Goal: Communication & Community: Answer question/provide support

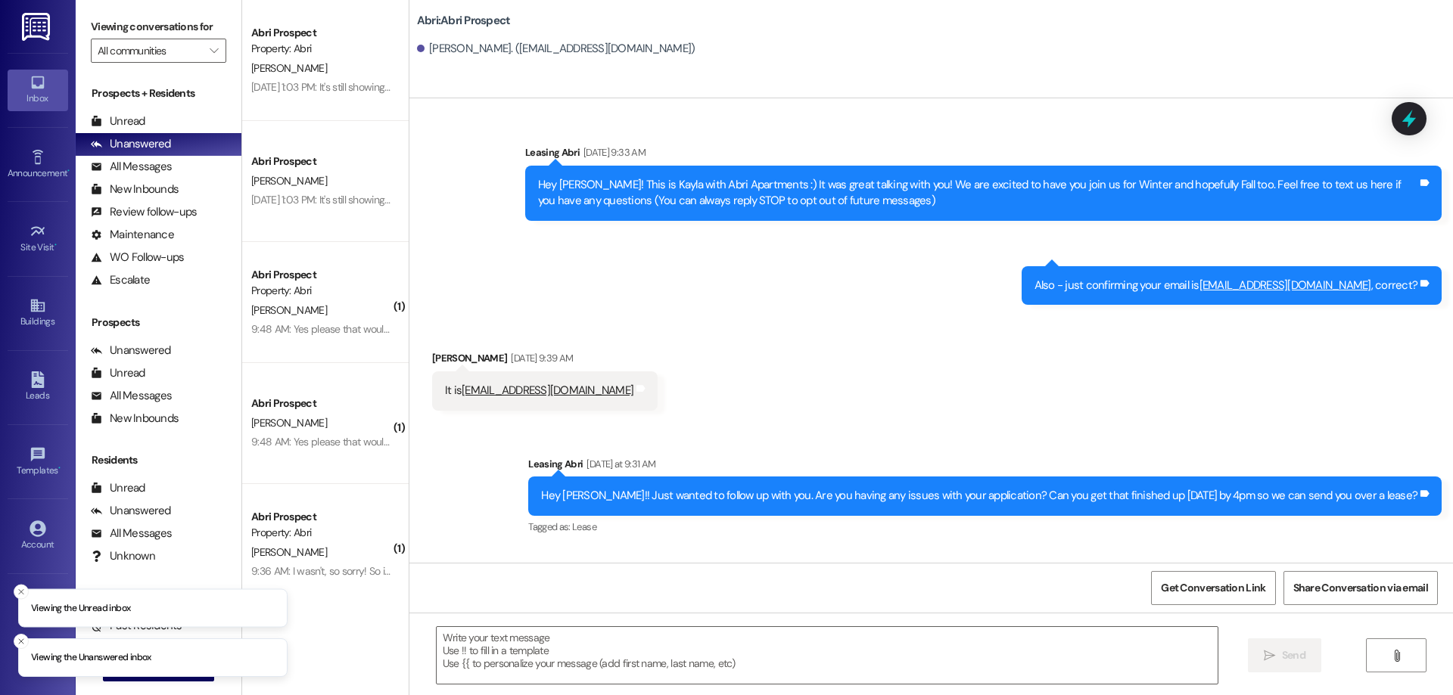
scroll to position [471, 0]
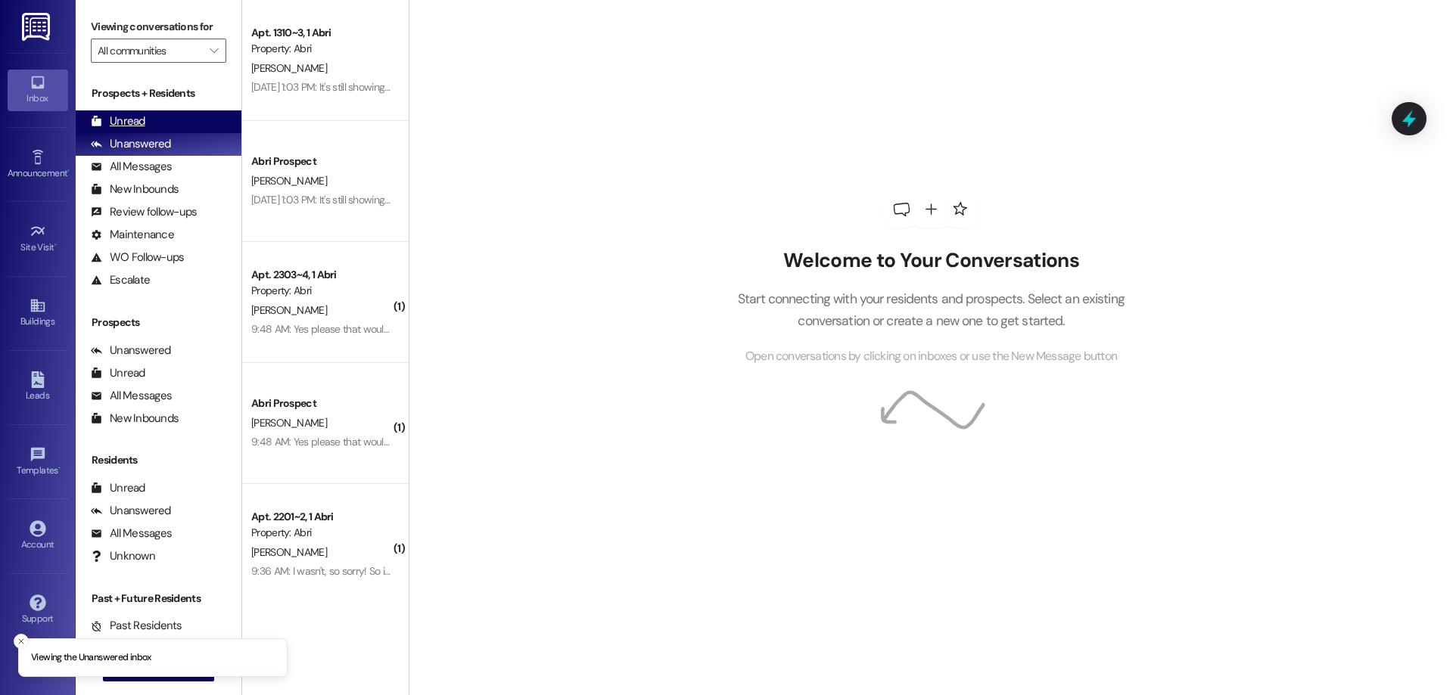
click at [145, 123] on div "Unread (0)" at bounding box center [159, 121] width 166 height 23
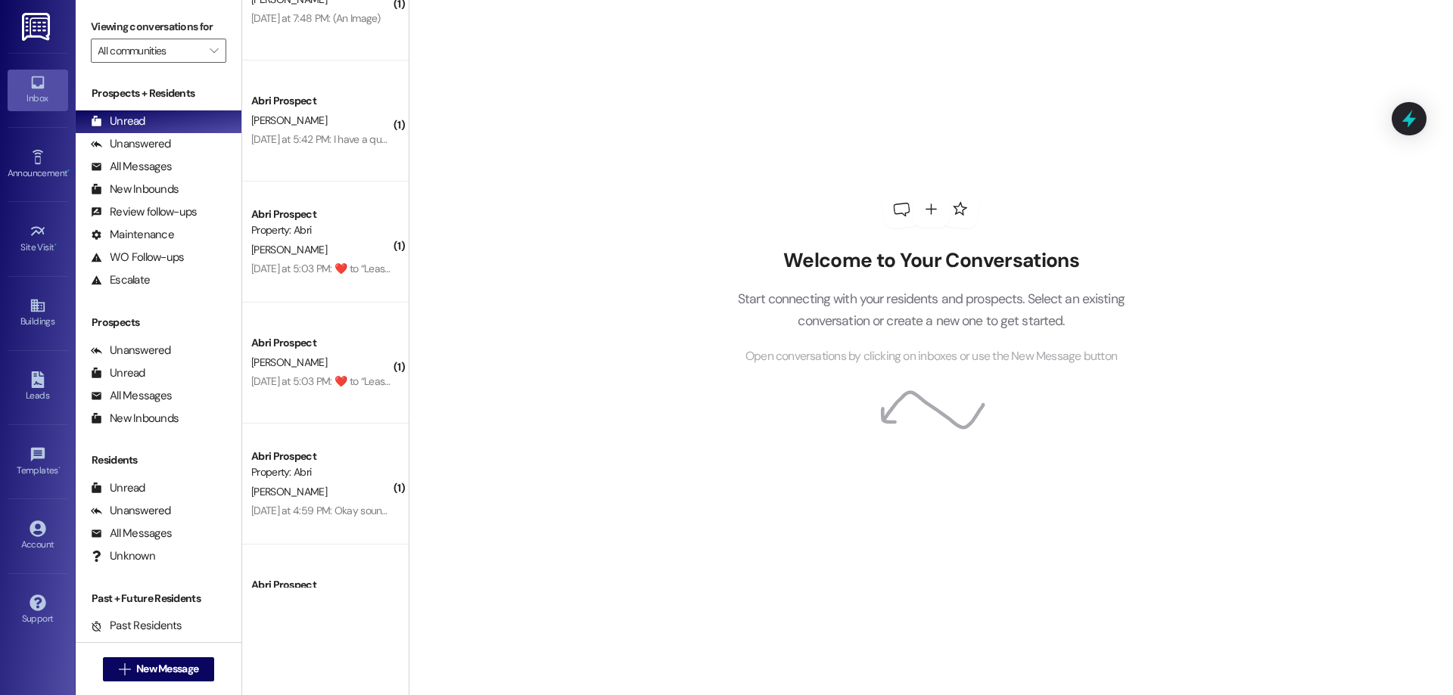
scroll to position [1591, 0]
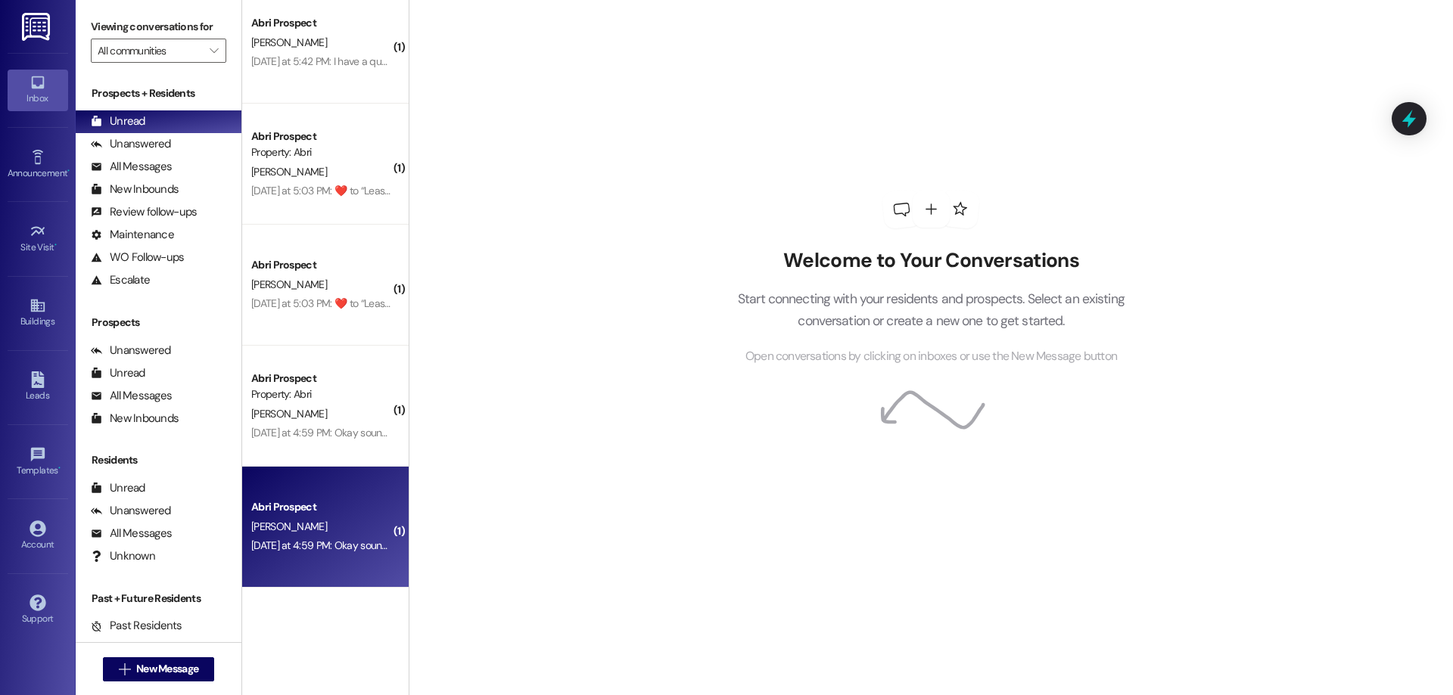
click at [319, 531] on div "[PERSON_NAME]" at bounding box center [321, 526] width 143 height 19
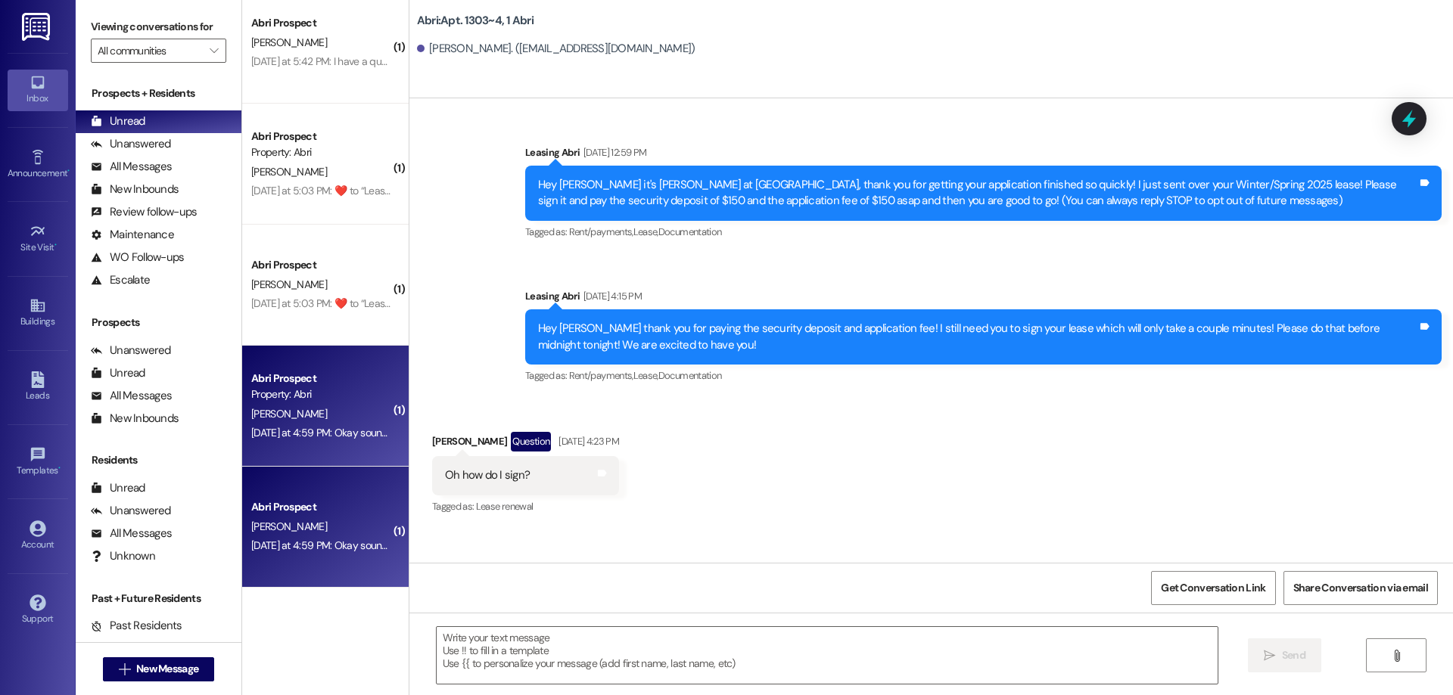
scroll to position [14882, 0]
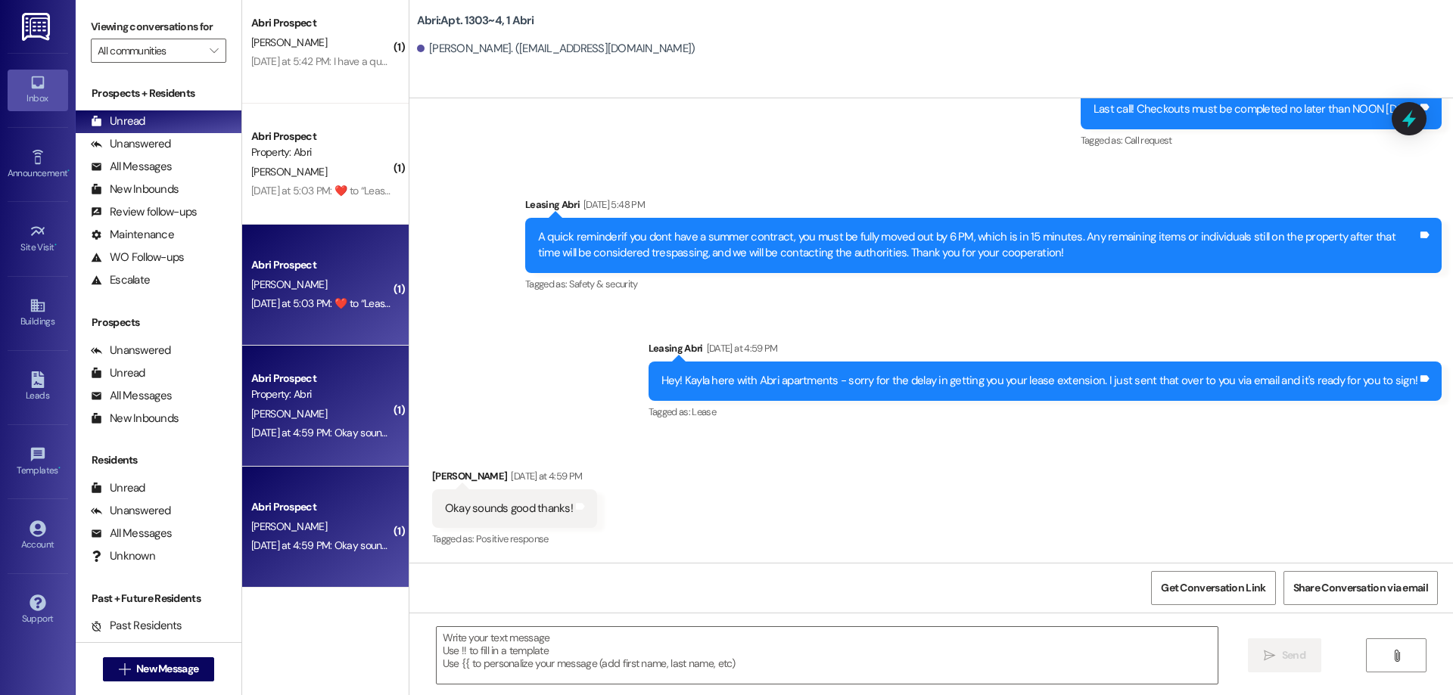
click at [331, 309] on div "[DATE] at 5:03 PM:  ​❤️​ to “ Leasing Abri (Abri): Hey! Kayla here with Abri ap…" at bounding box center [698, 304] width 894 height 14
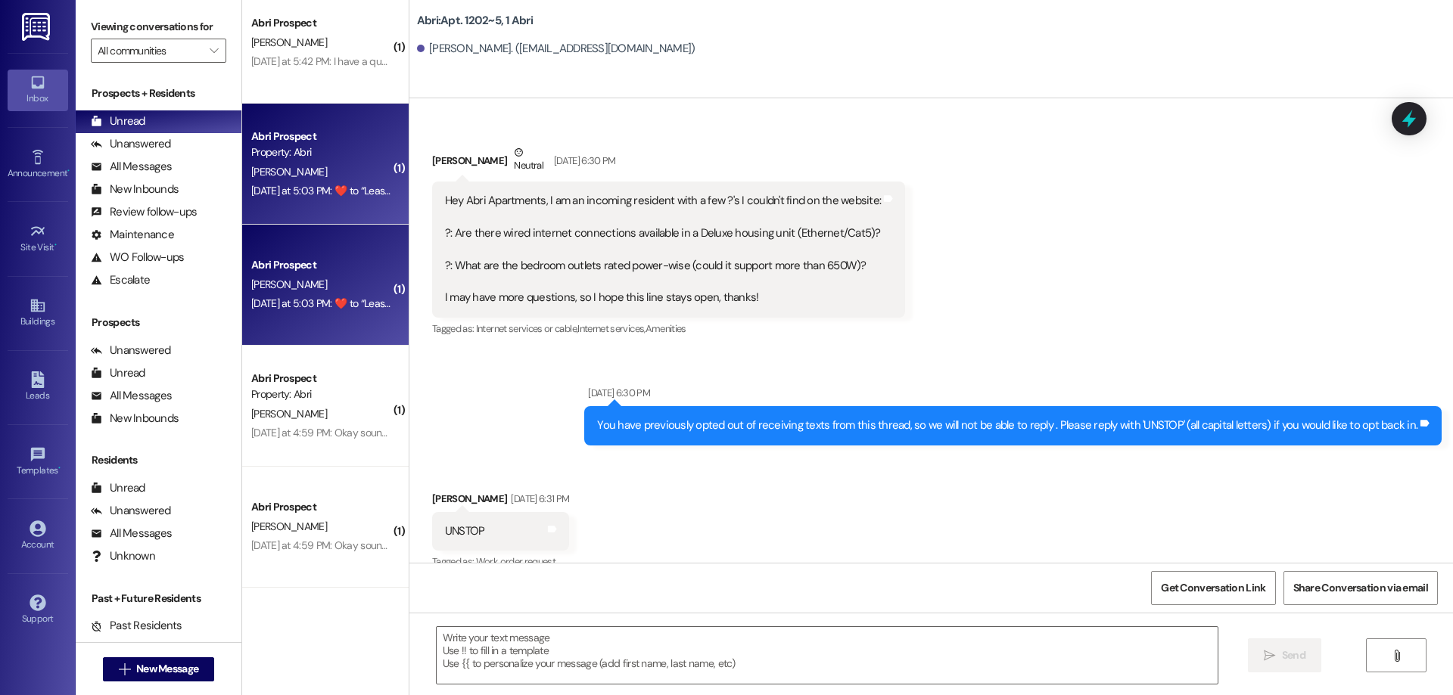
scroll to position [28150, 0]
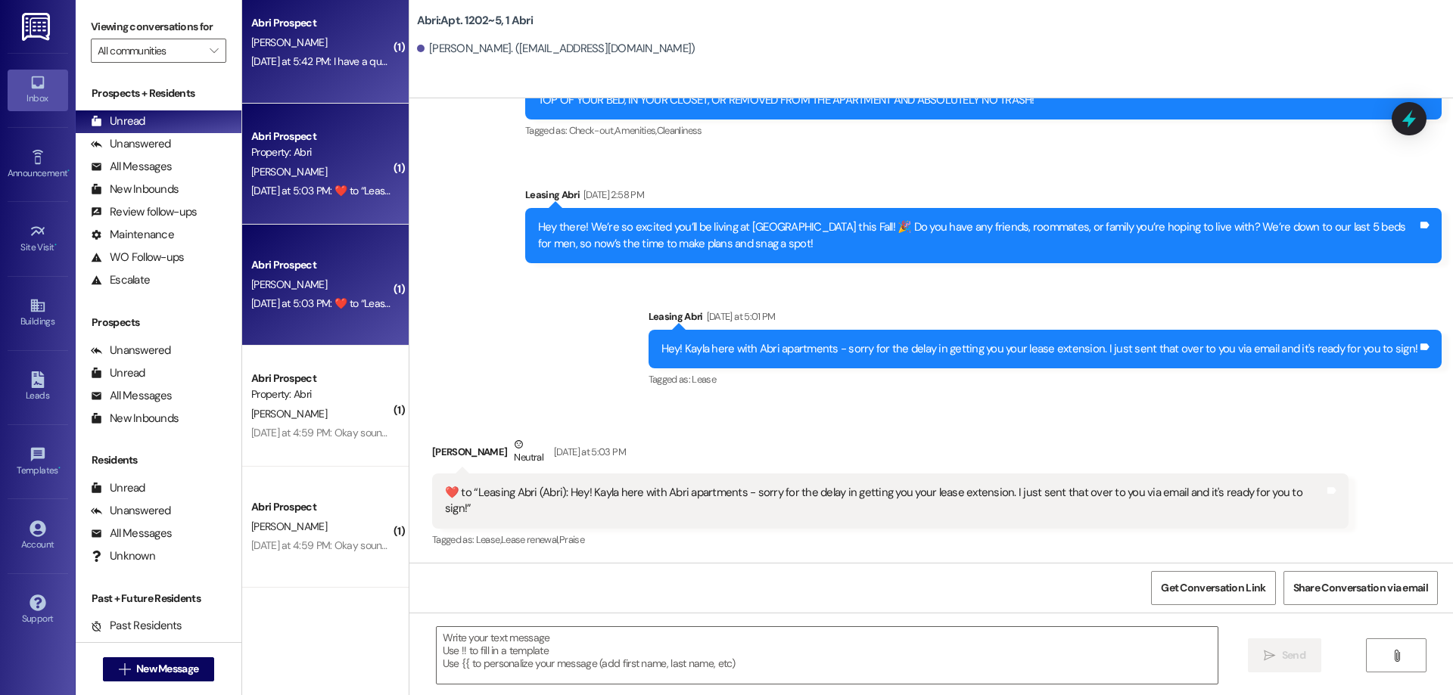
click at [297, 67] on div "[DATE] at 5:42 PM: I have a question about the lease extension? It says it star…" at bounding box center [586, 61] width 671 height 14
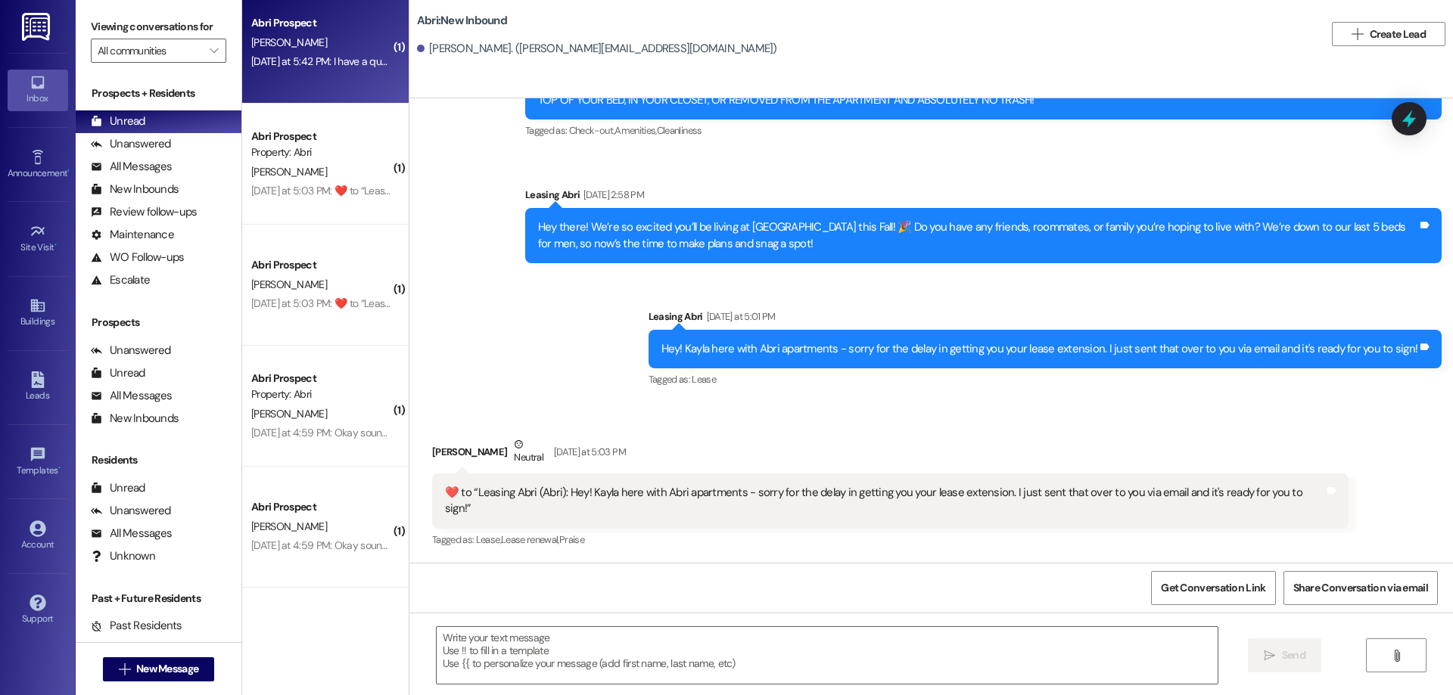
scroll to position [682, 0]
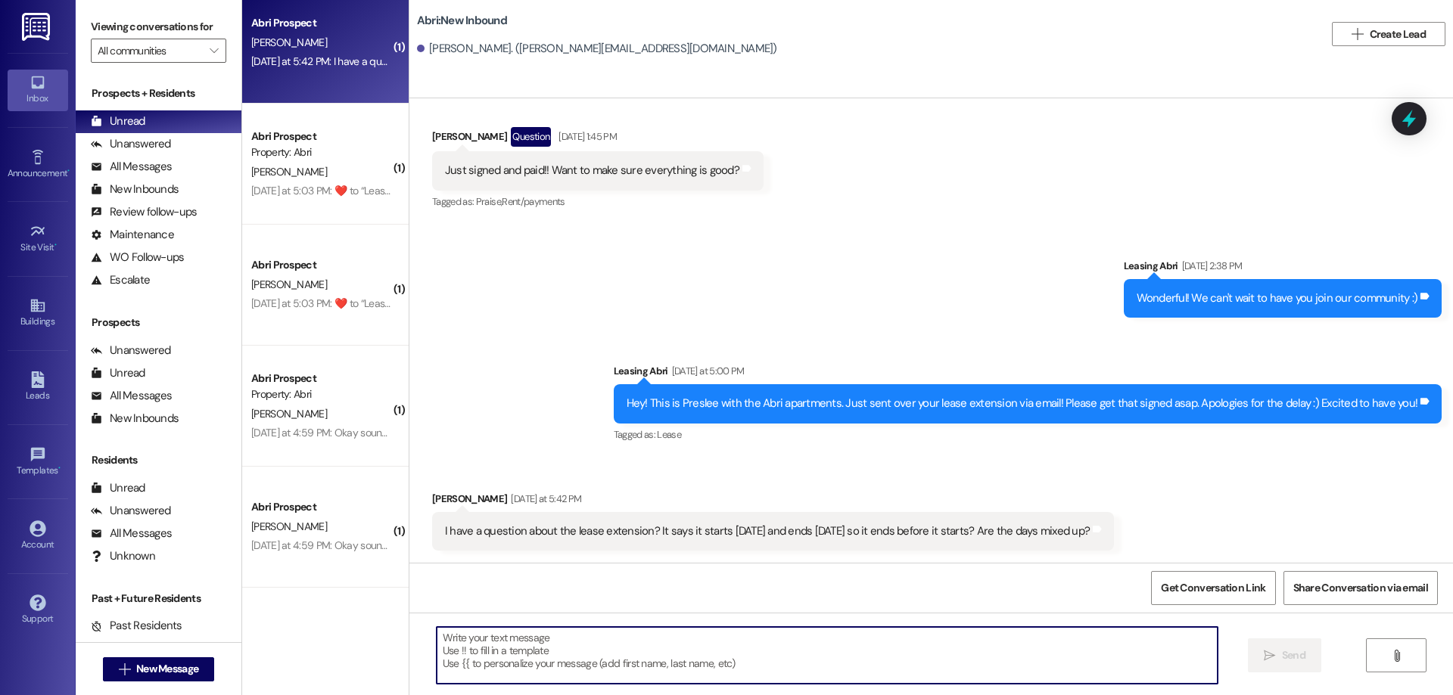
click at [869, 644] on textarea at bounding box center [827, 655] width 781 height 57
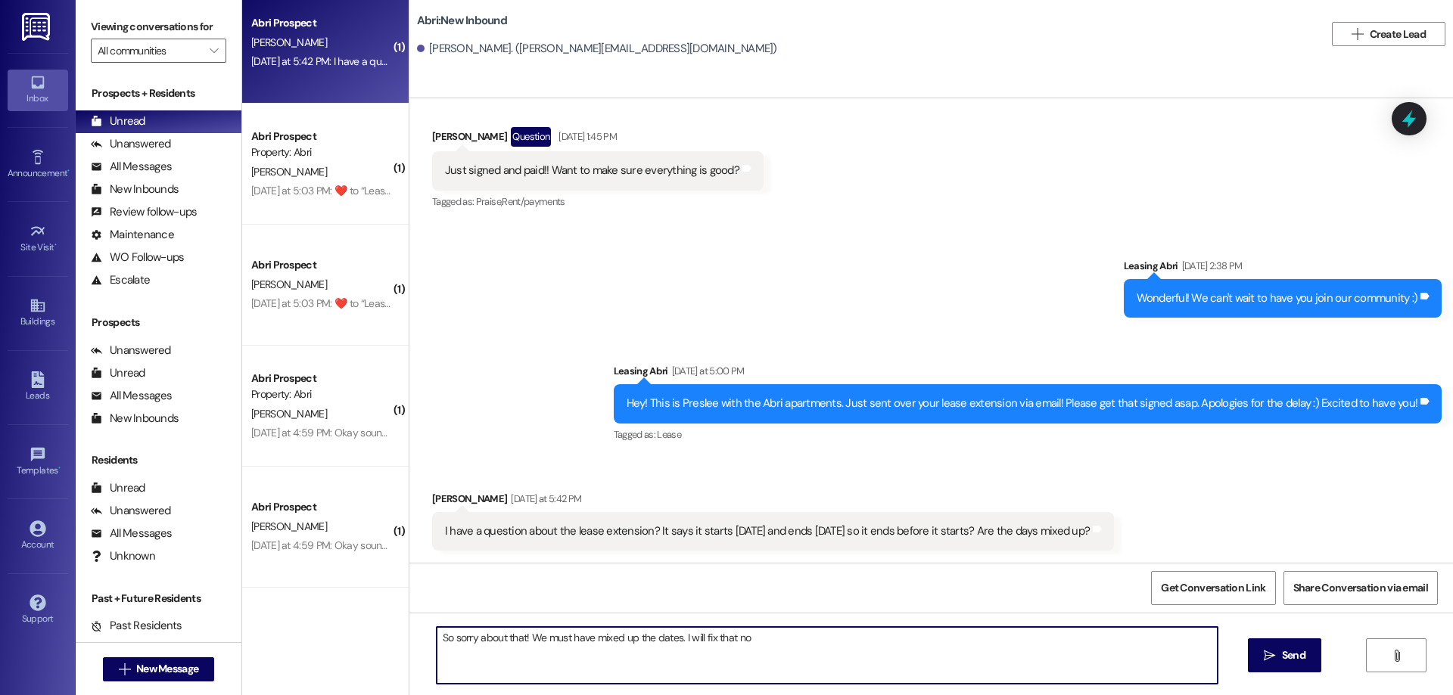
type textarea "So sorry about that! We must have mixed up the dates. I will fix that now"
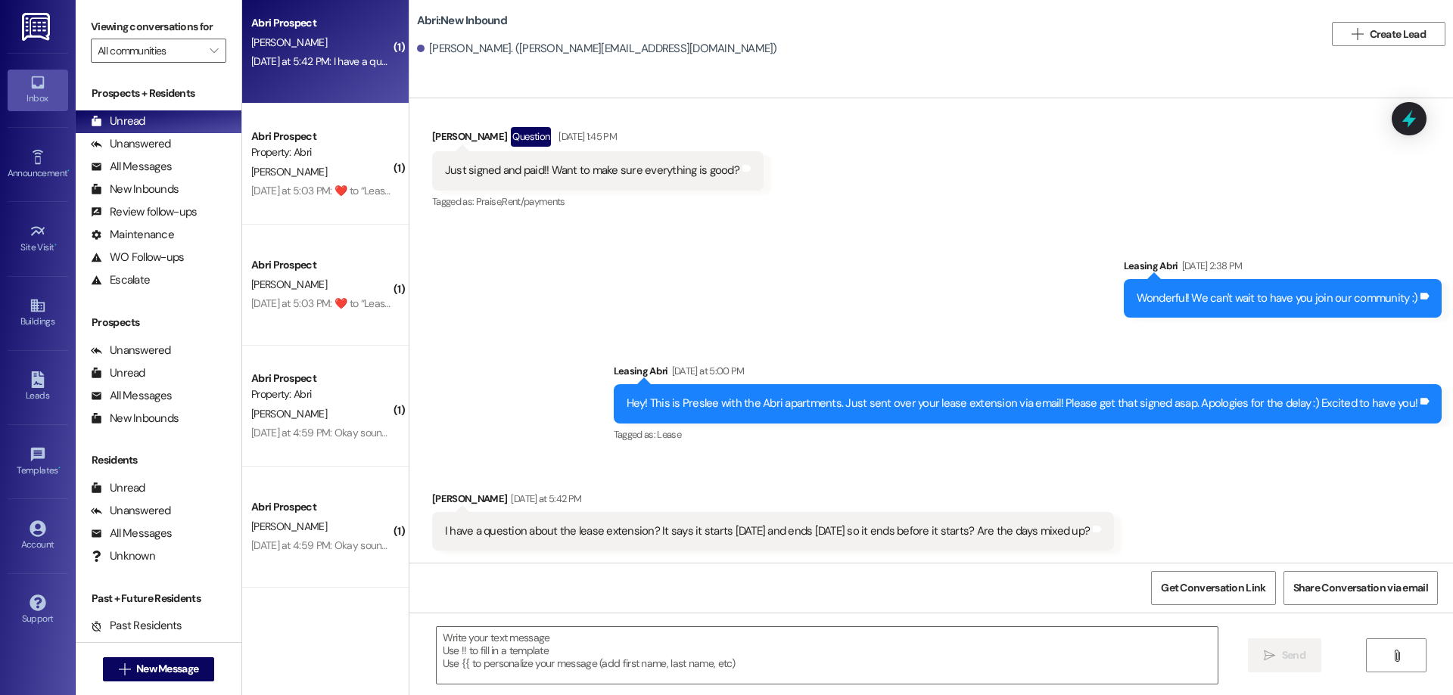
scroll to position [788, 0]
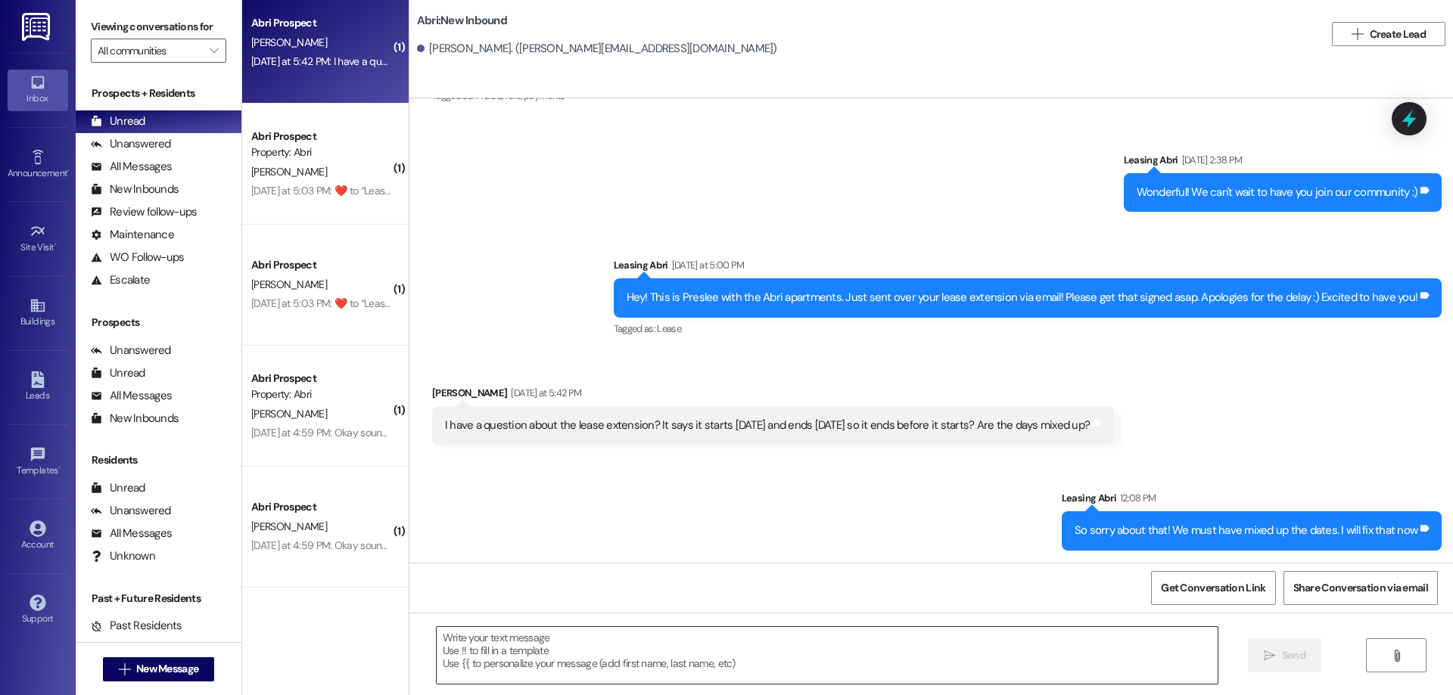
click at [956, 642] on textarea at bounding box center [827, 655] width 781 height 57
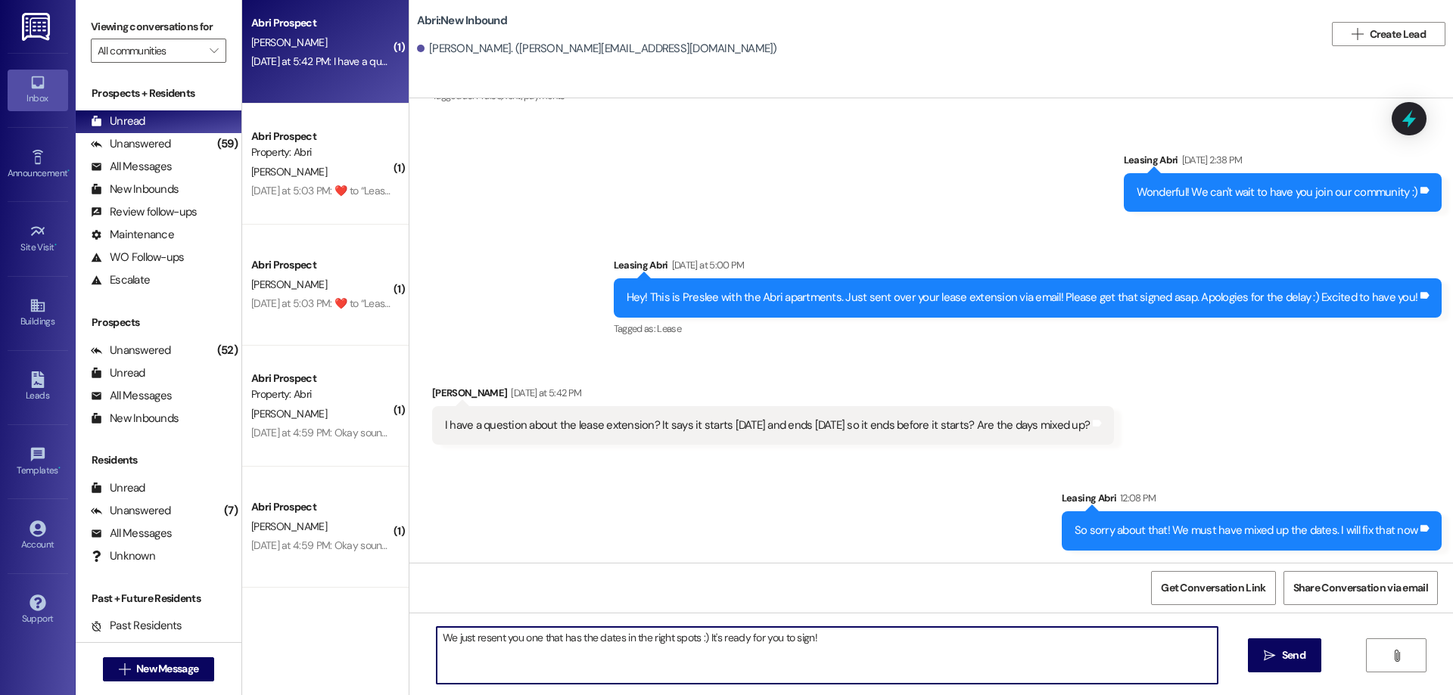
type textarea "We just resent you one that has the dates in the right spots :) It's ready for …"
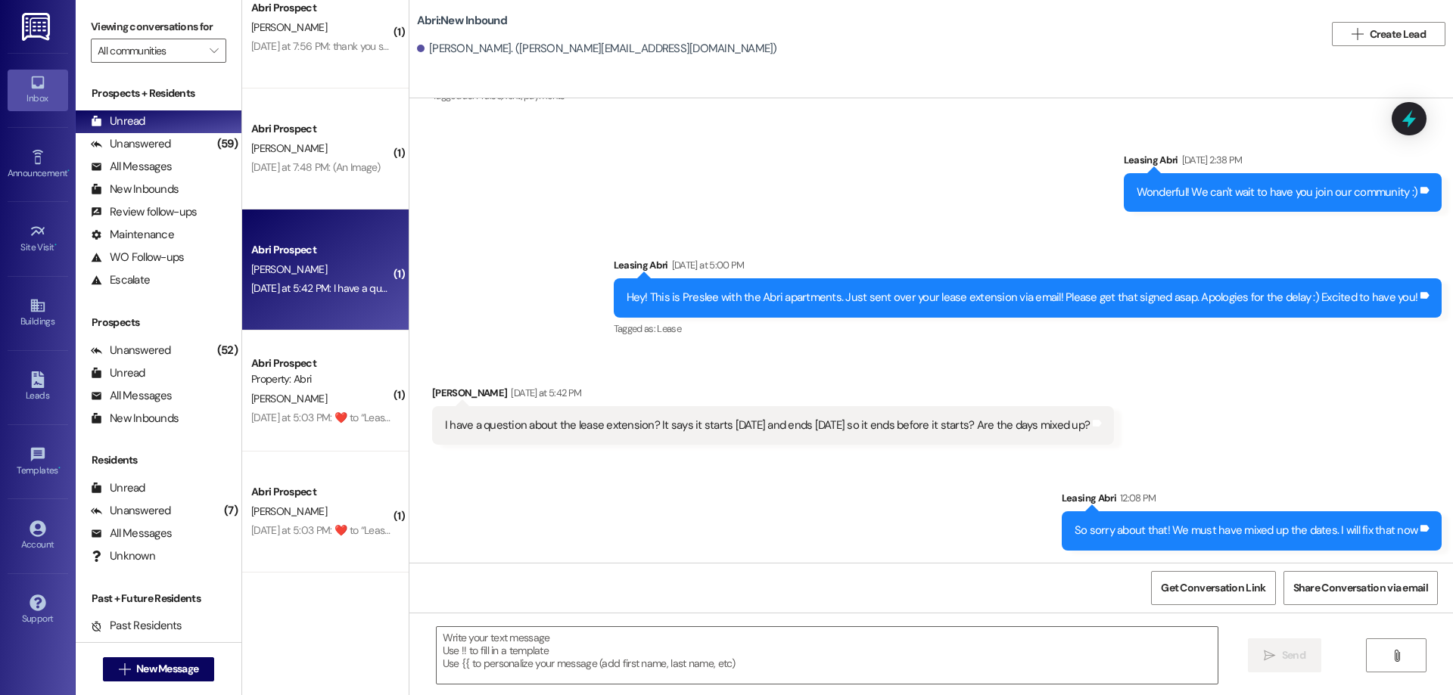
scroll to position [893, 0]
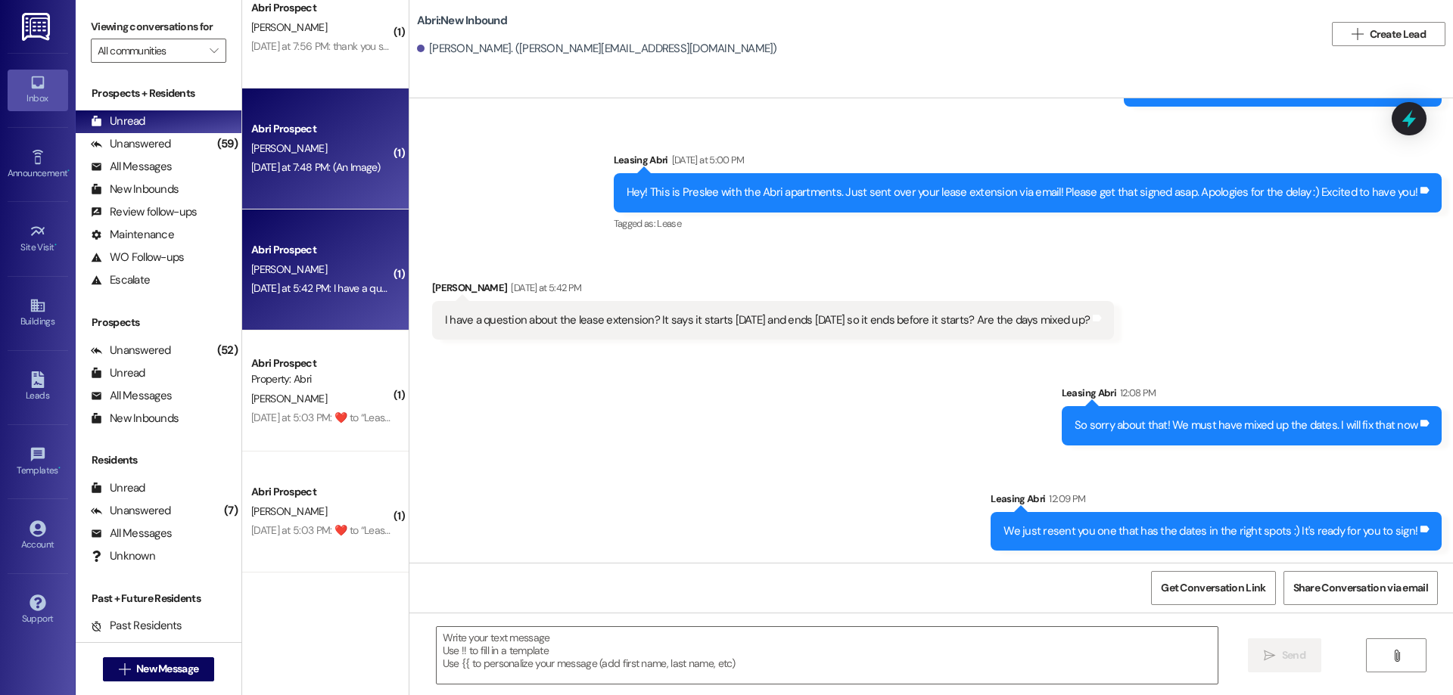
click at [298, 180] on div "Abri Prospect [PERSON_NAME] [DATE] at 7:48 PM: (An Image) [DATE] at 7:48 PM: (A…" at bounding box center [325, 149] width 166 height 121
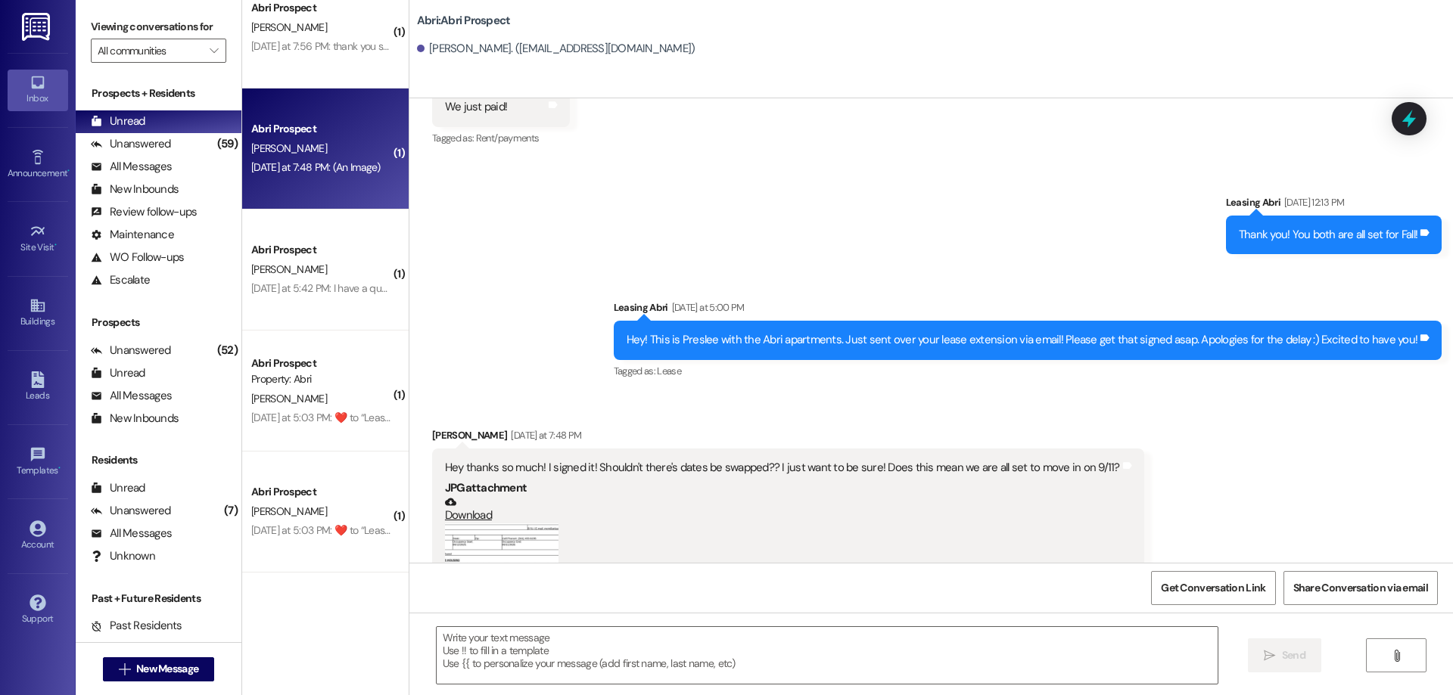
scroll to position [943, 0]
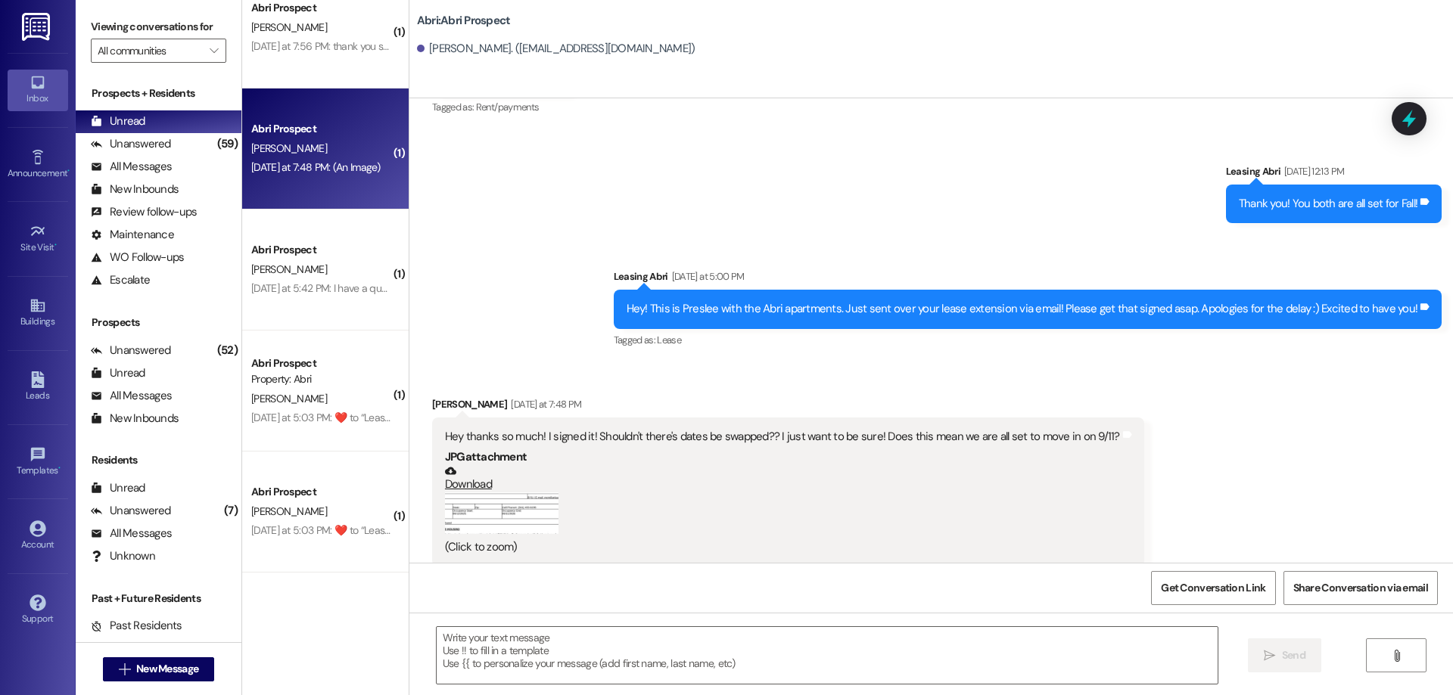
click at [504, 505] on button "Zoom image" at bounding box center [501, 514] width 113 height 42
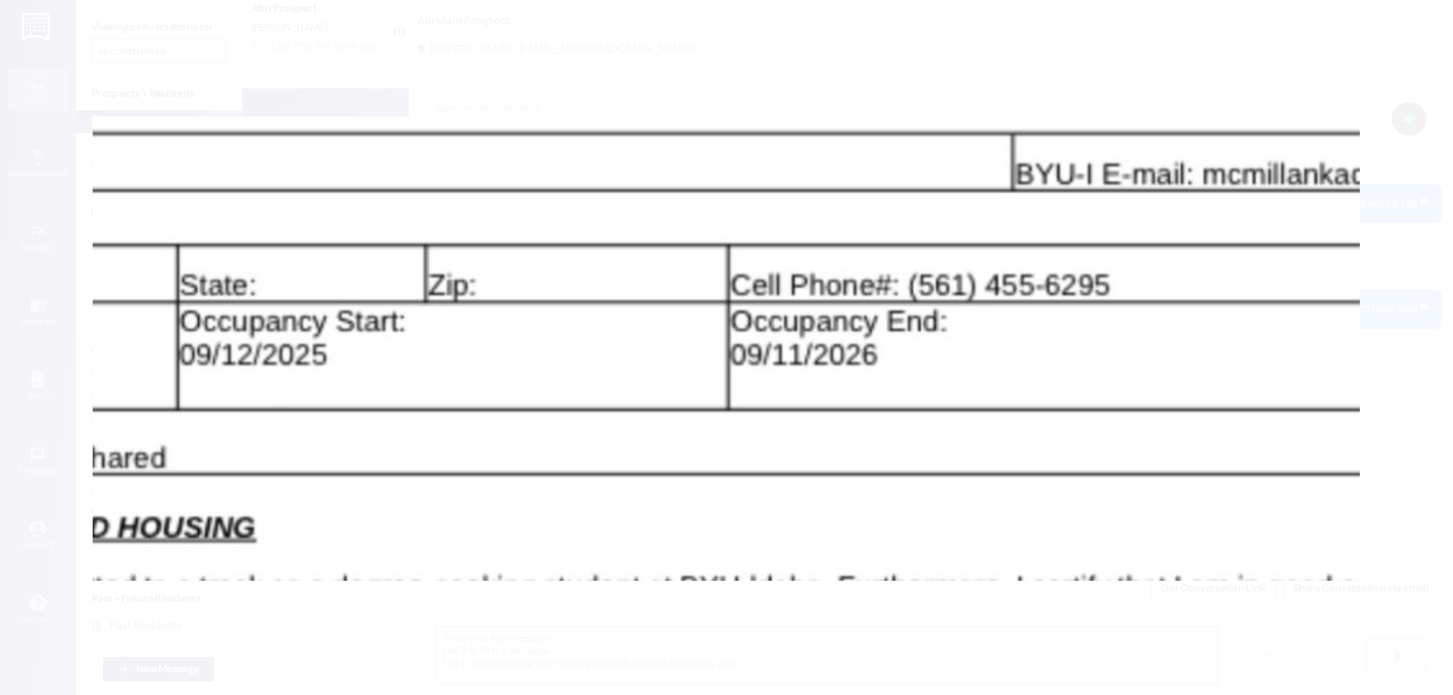
click at [583, 629] on button "Unzoom image" at bounding box center [726, 347] width 1453 height 695
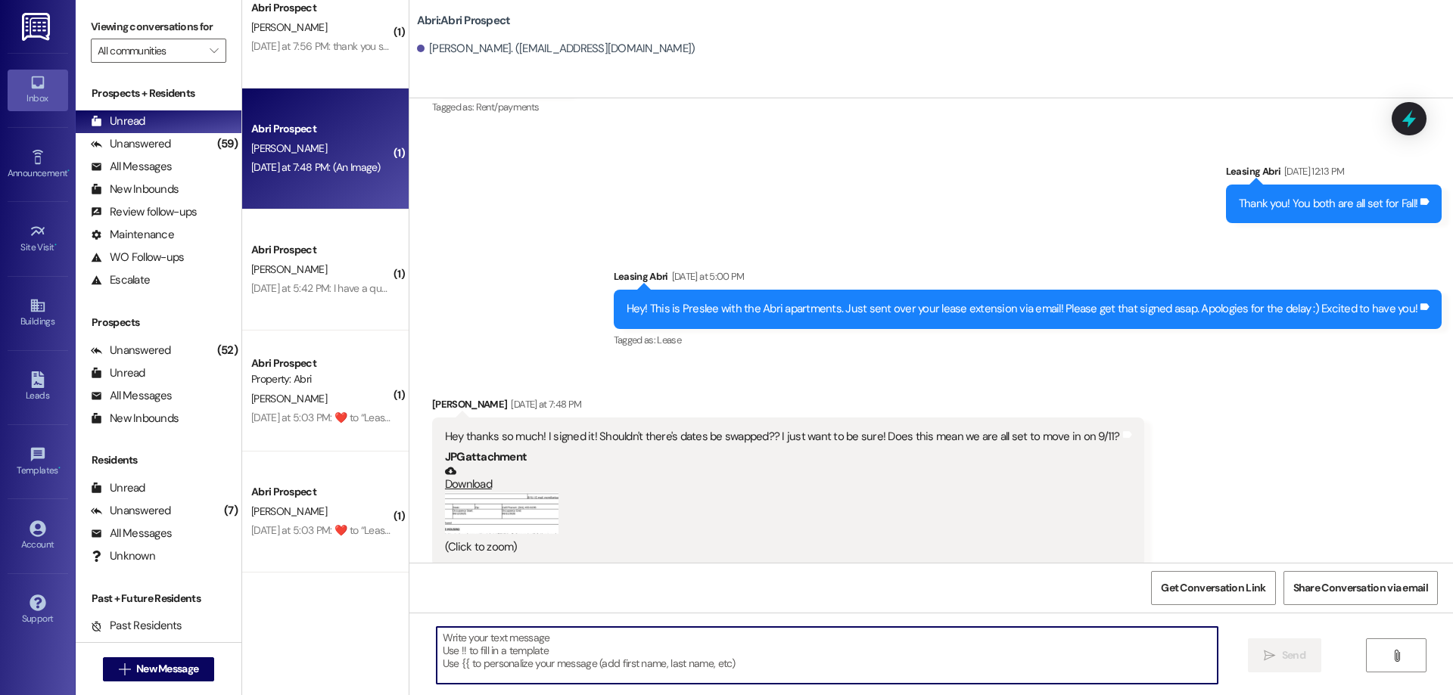
click at [597, 664] on textarea at bounding box center [827, 655] width 781 height 57
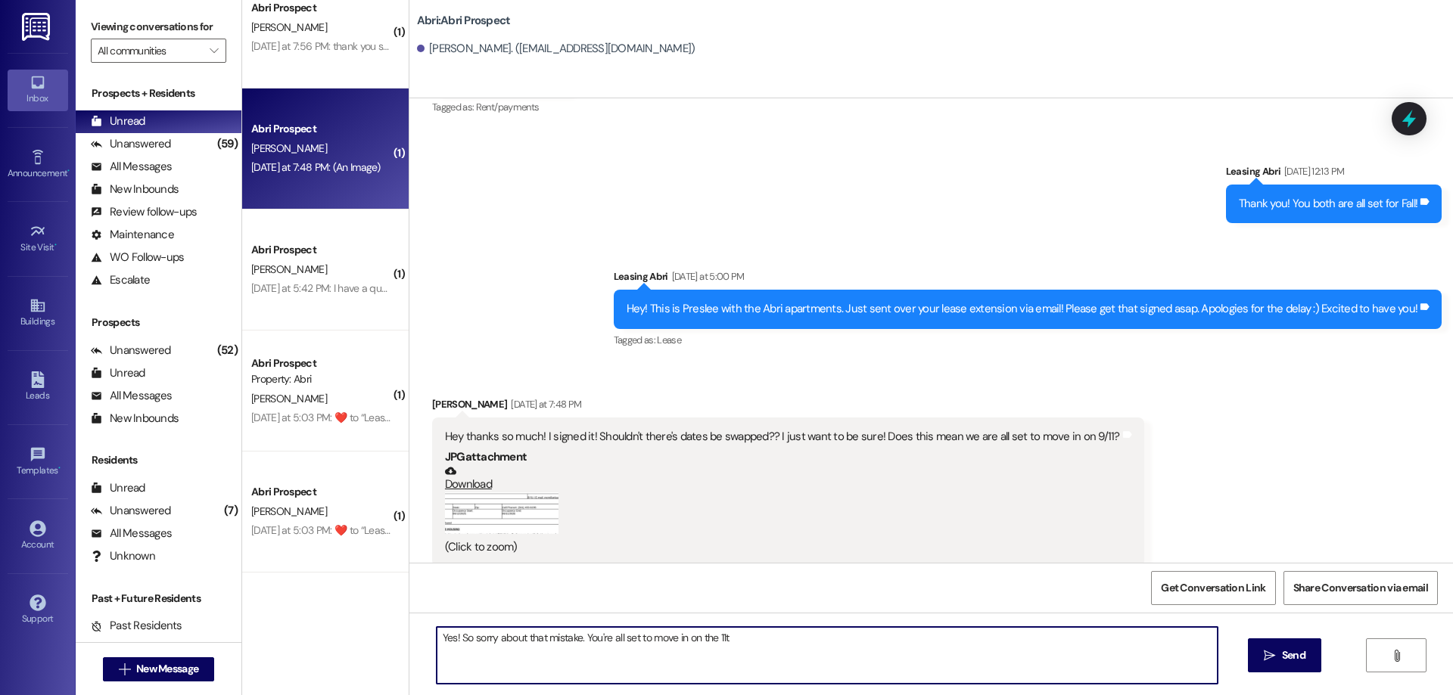
type textarea "Yes! So sorry about that mistake. You're all set to move in on the 11th"
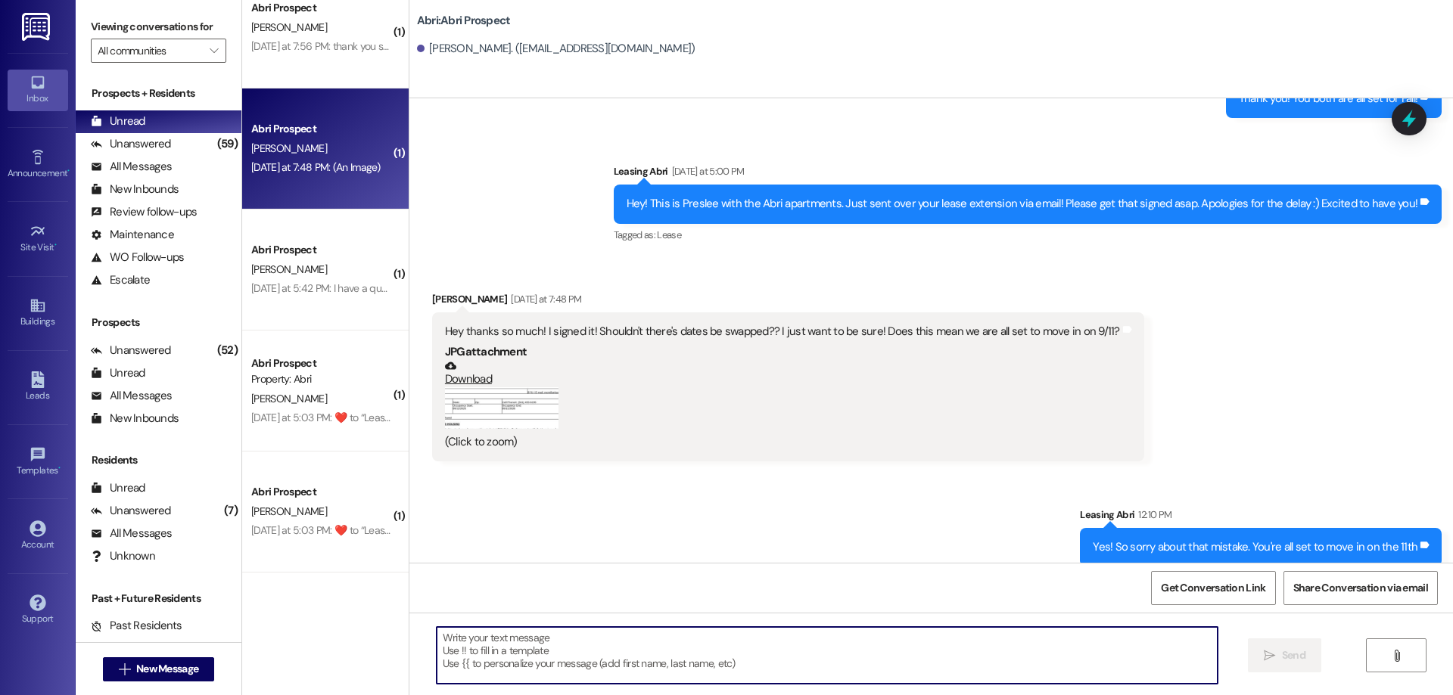
scroll to position [1213, 0]
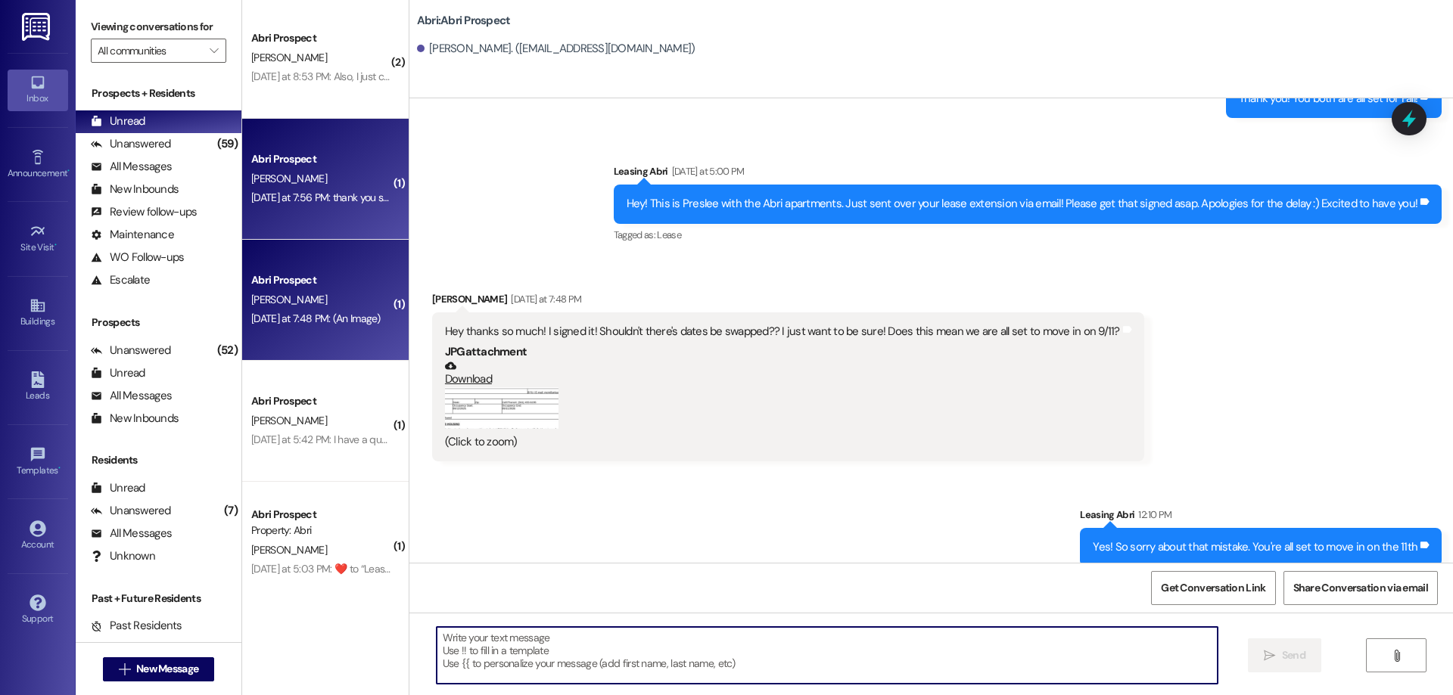
click at [318, 166] on div "Abri Prospect" at bounding box center [321, 159] width 140 height 16
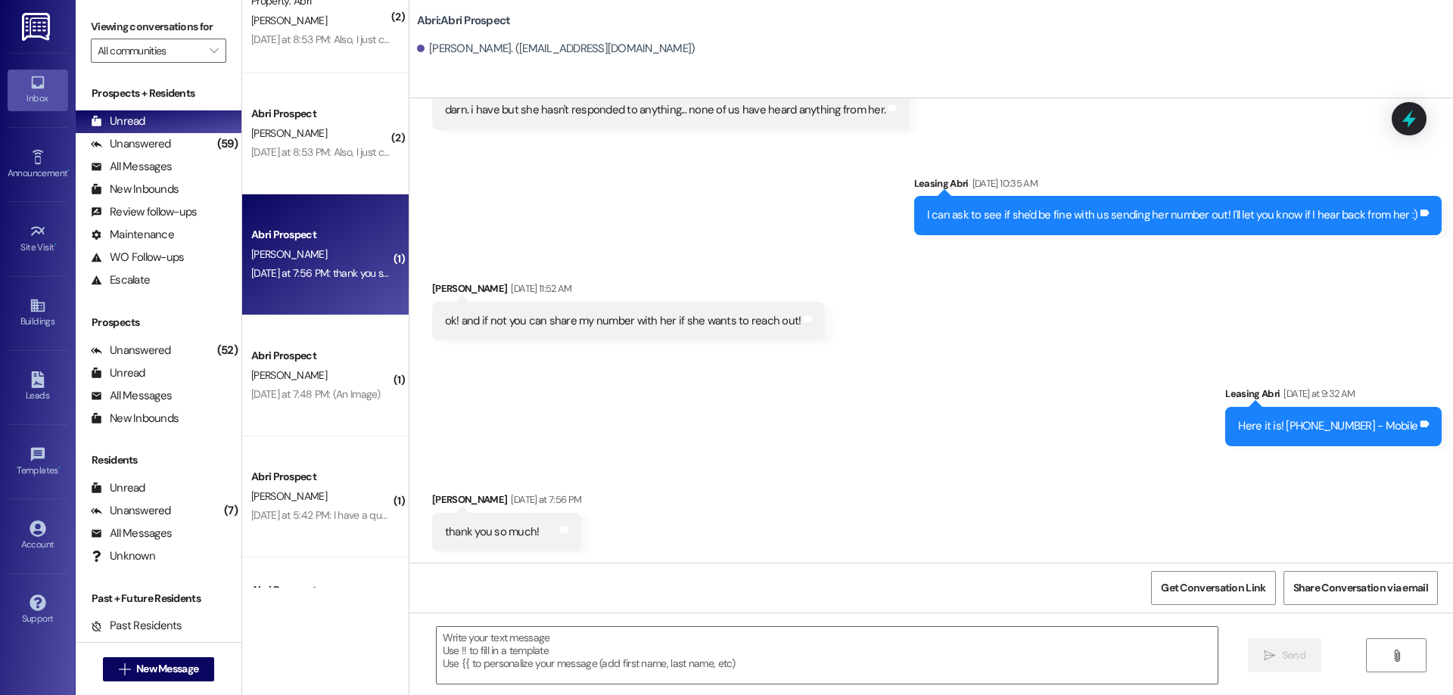
scroll to position [1061, 0]
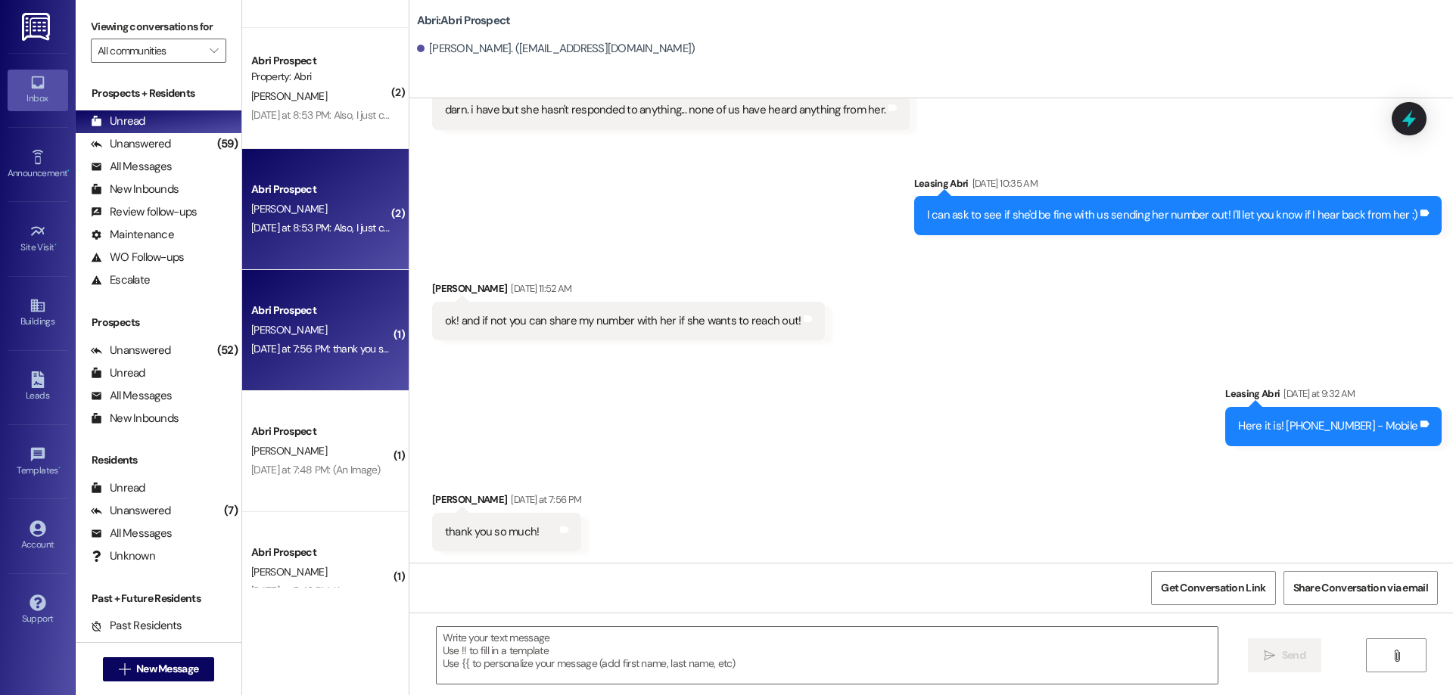
click at [294, 204] on div "[PERSON_NAME]" at bounding box center [321, 209] width 143 height 19
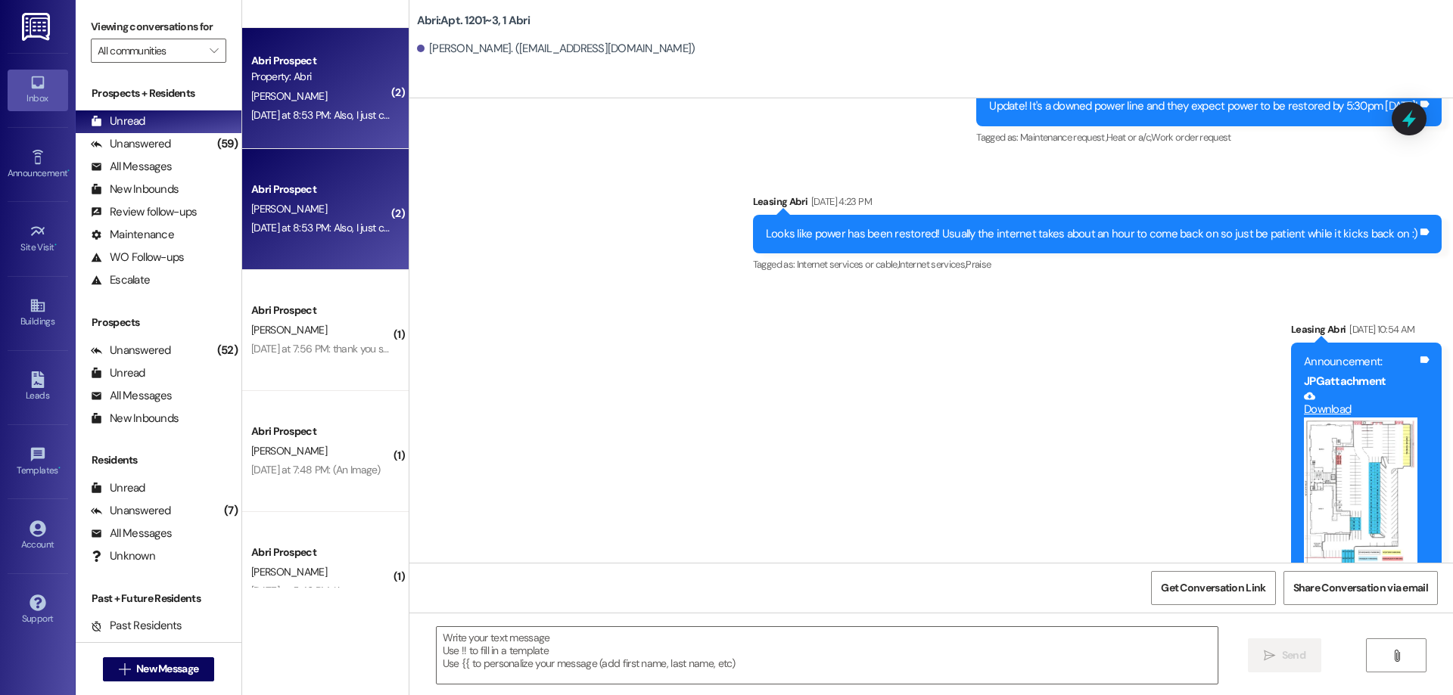
scroll to position [20319, 0]
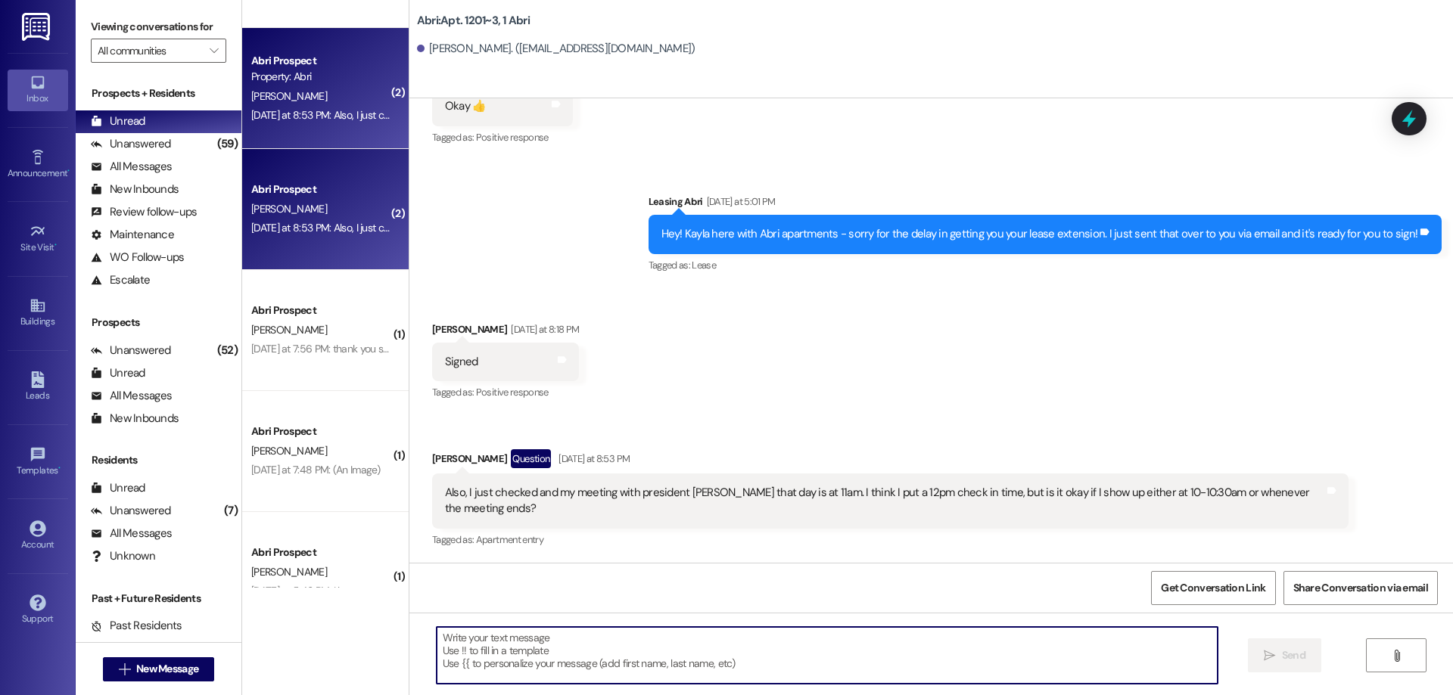
click at [713, 635] on textarea at bounding box center [827, 655] width 781 height 57
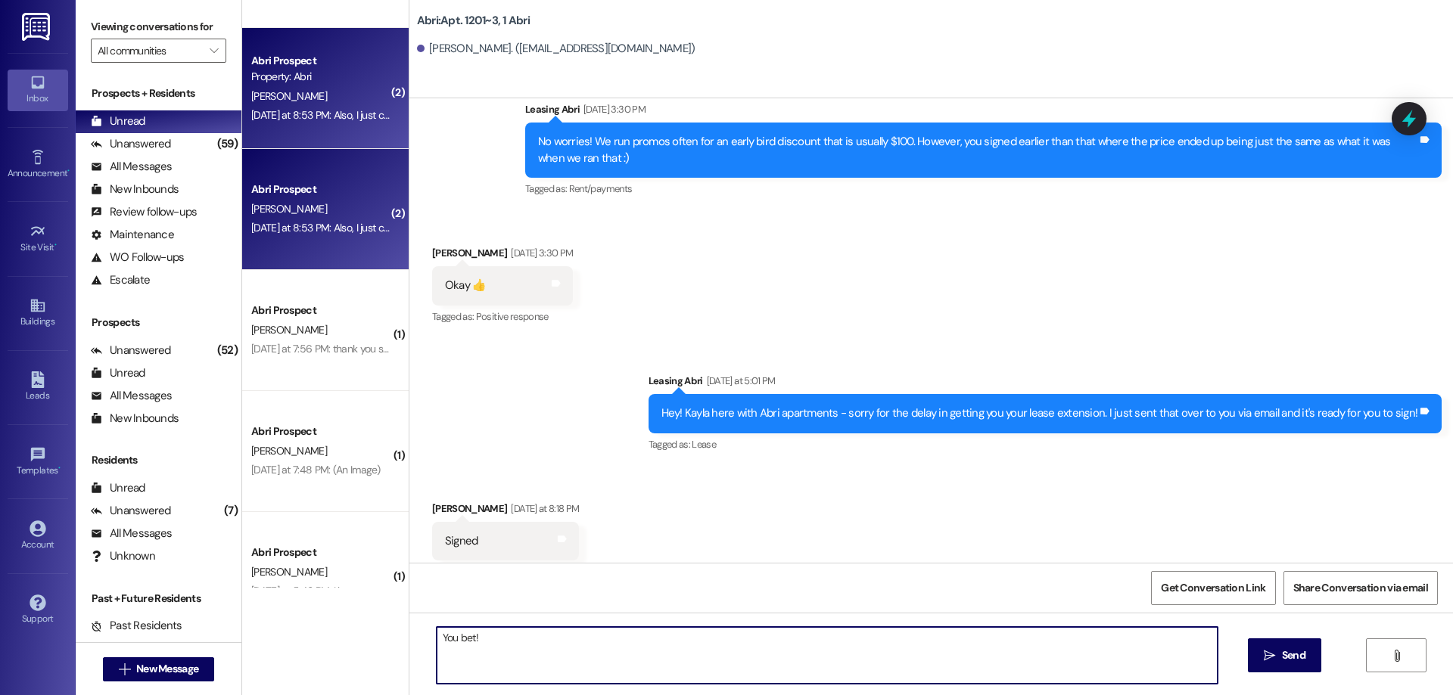
scroll to position [20319, 0]
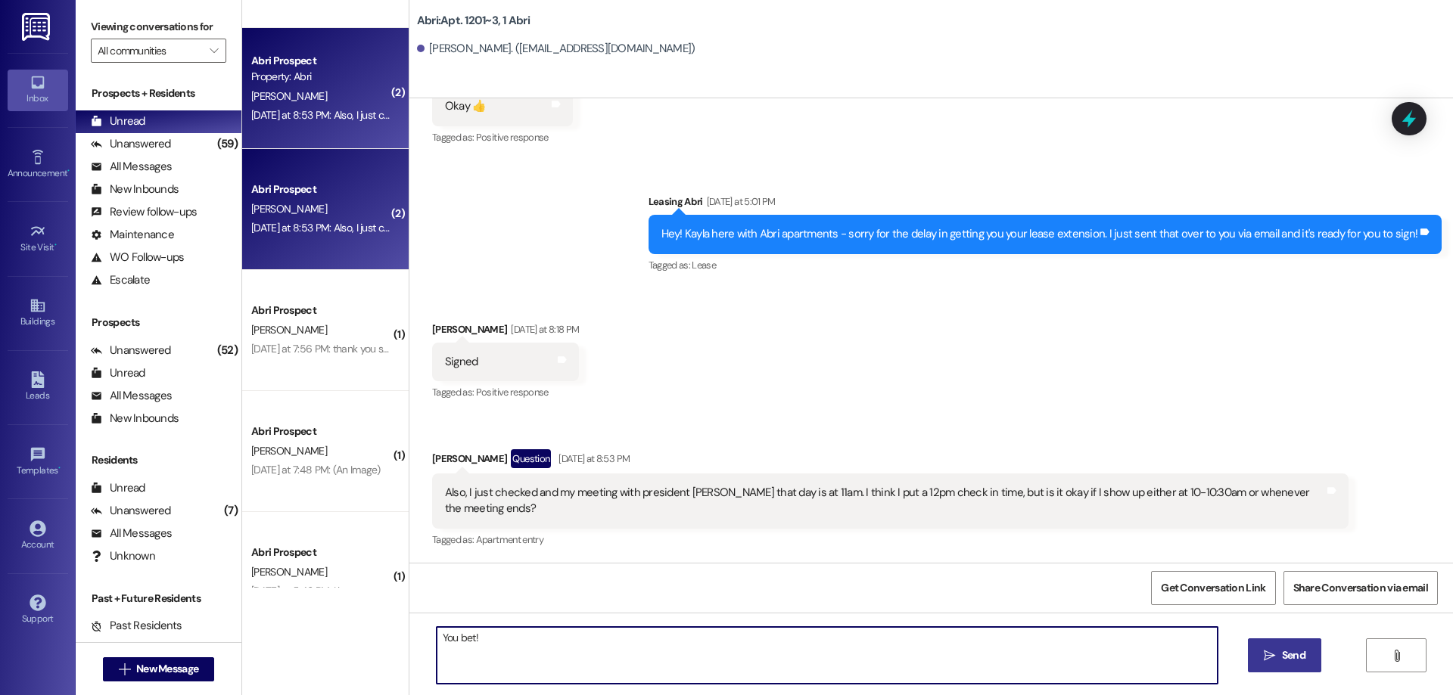
type textarea "You bet!"
click at [1266, 656] on icon "" at bounding box center [1268, 656] width 11 height 12
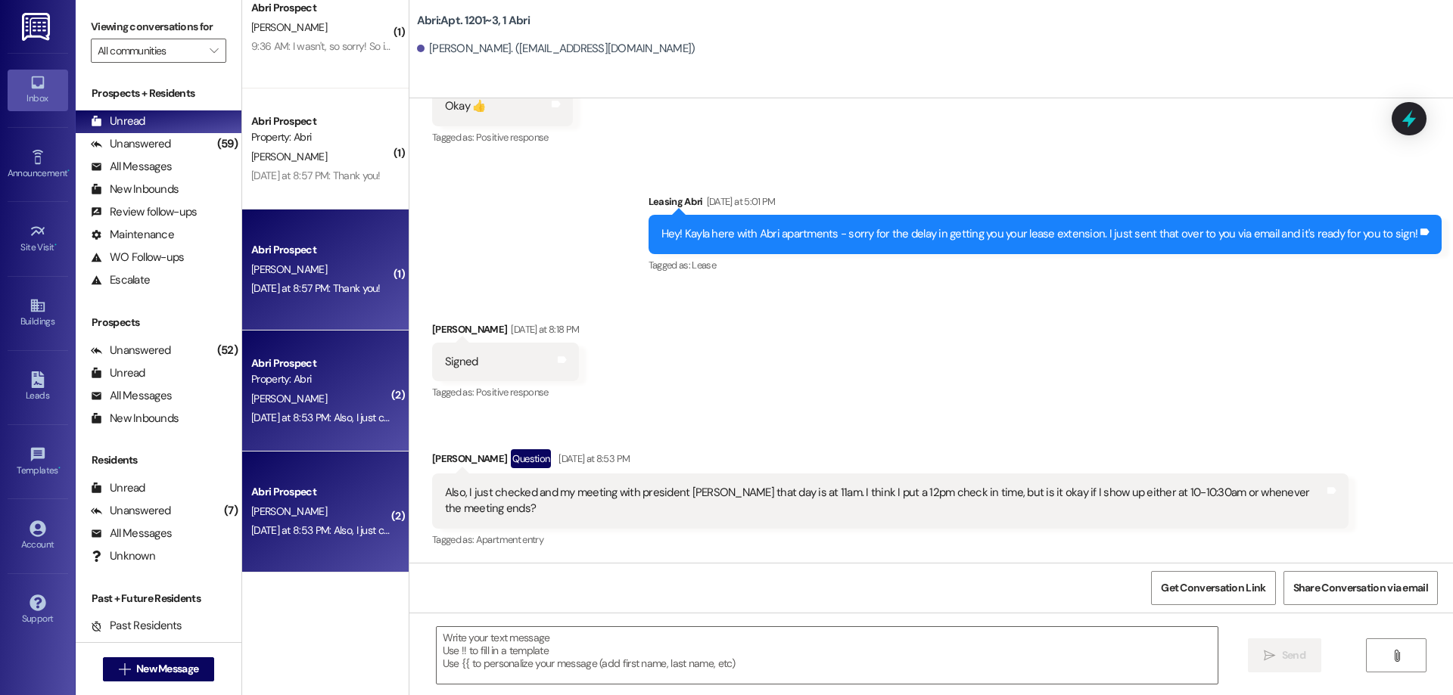
scroll to position [20319, 0]
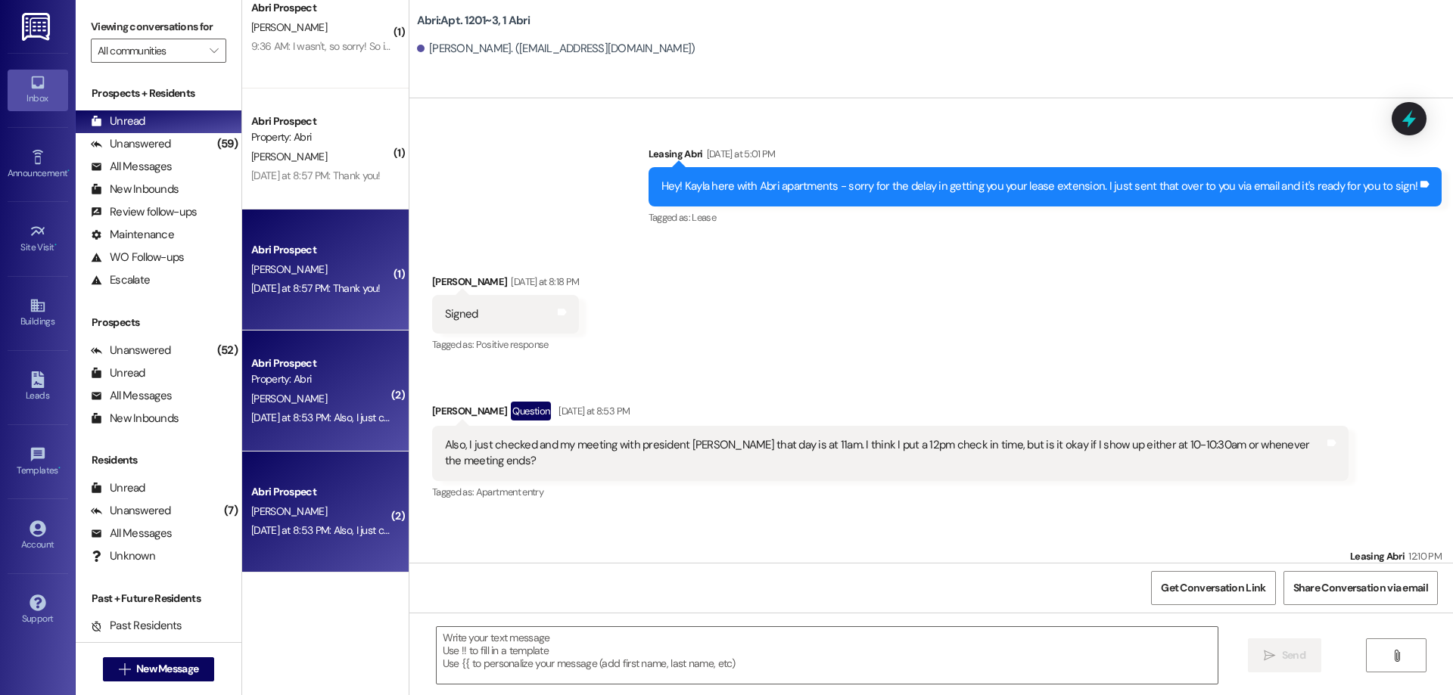
click at [286, 269] on span "[PERSON_NAME]" at bounding box center [289, 270] width 76 height 14
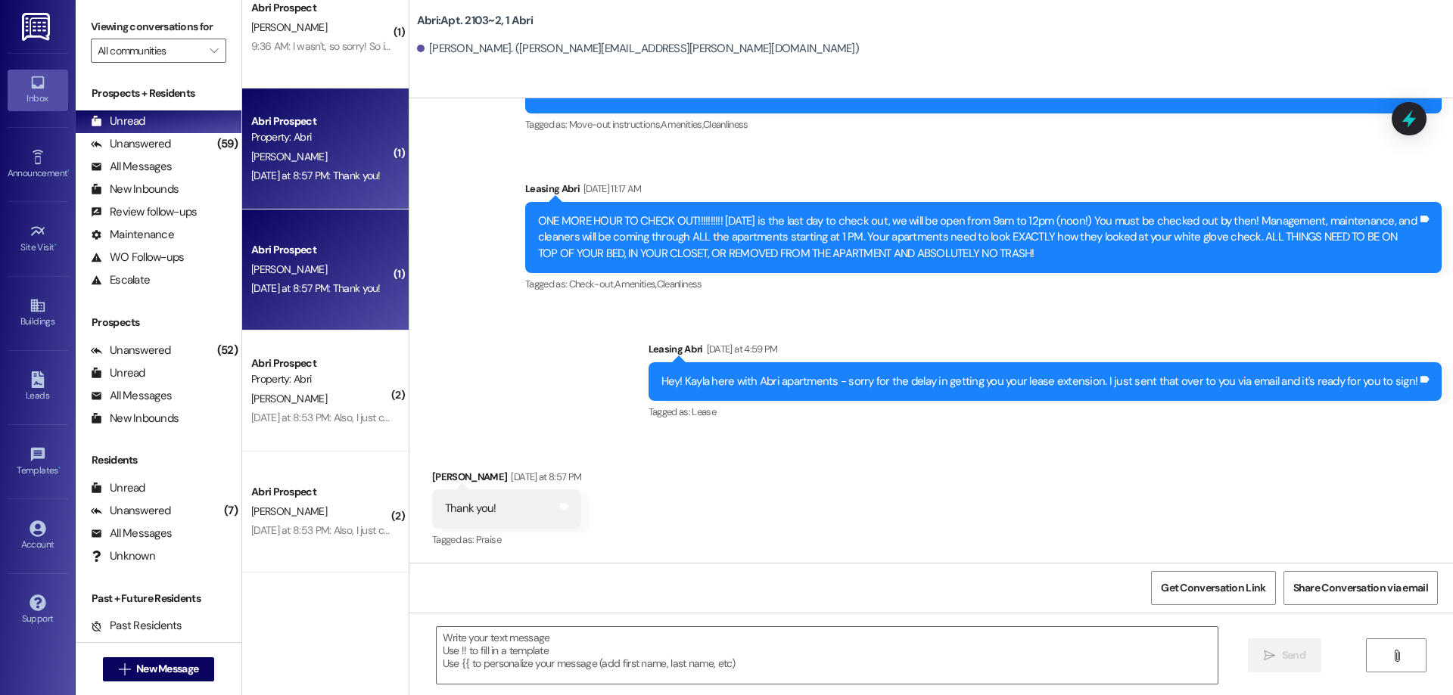
scroll to position [532, 0]
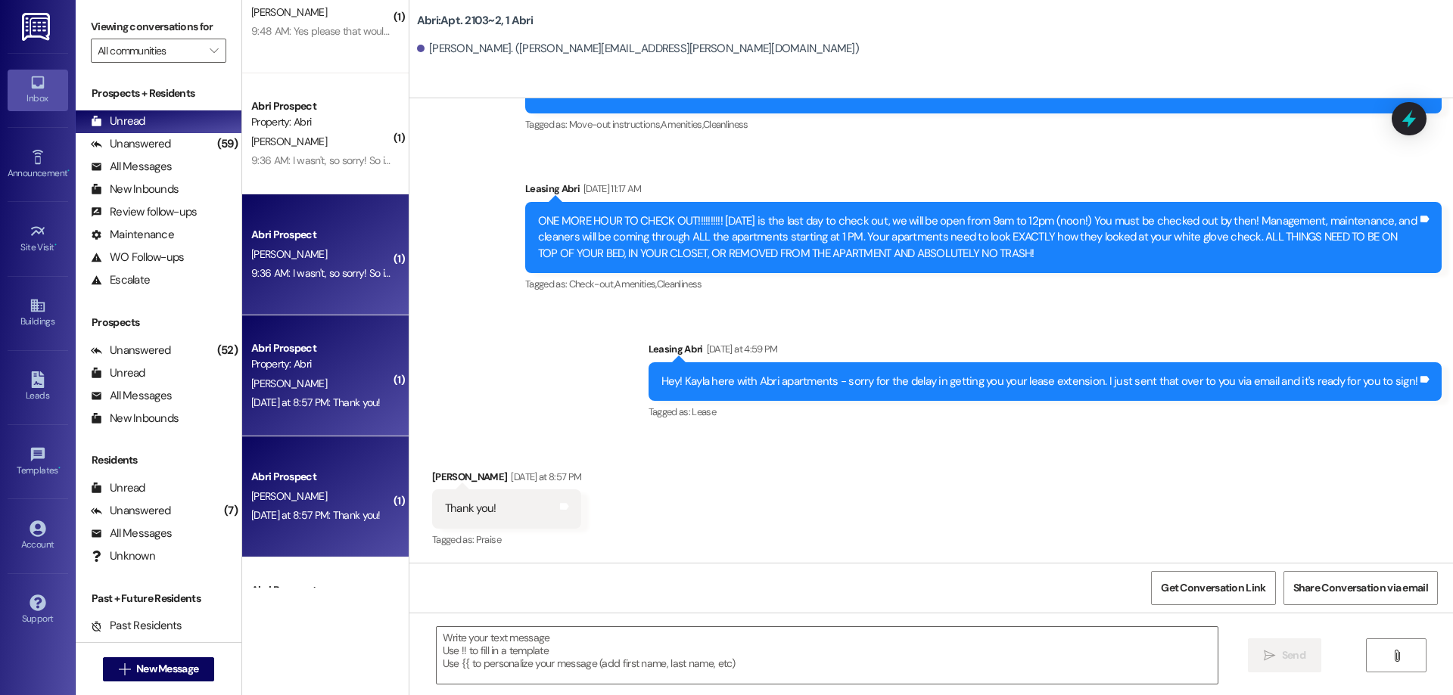
click at [320, 228] on div "Abri Prospect" at bounding box center [321, 235] width 140 height 16
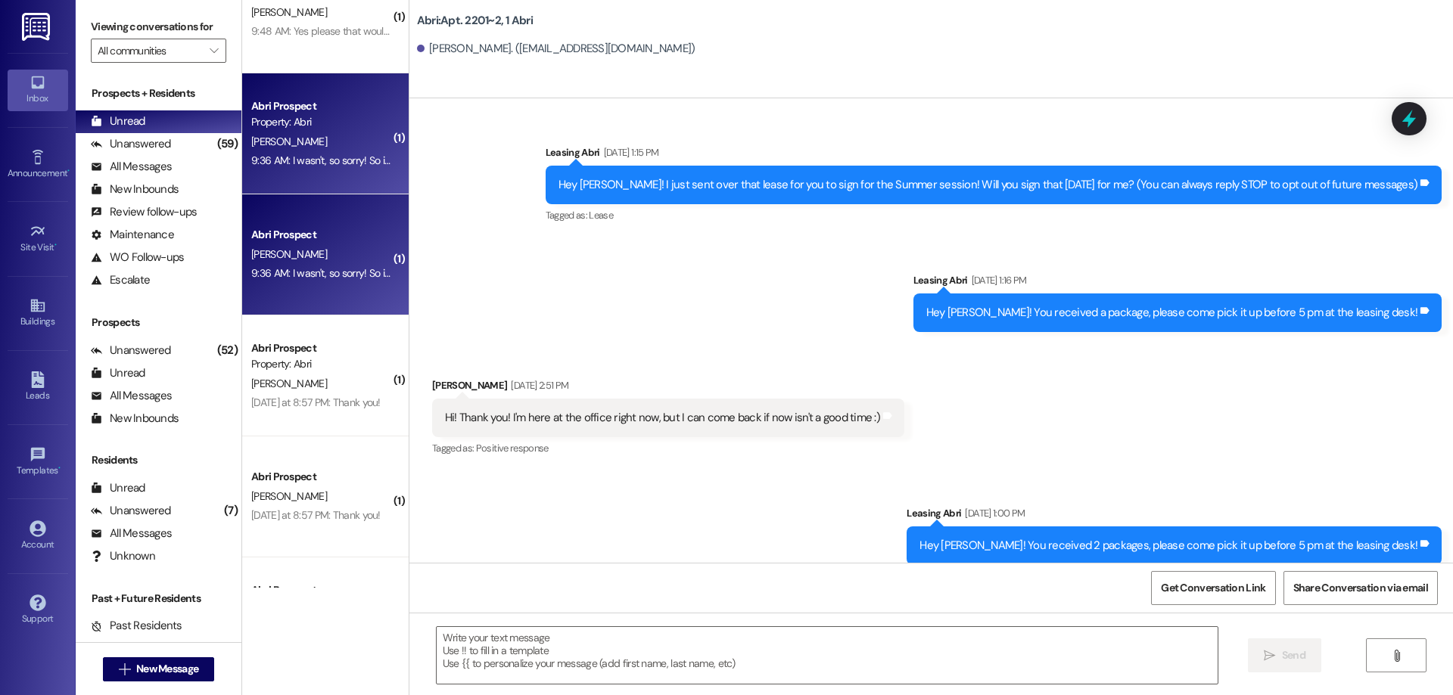
scroll to position [42323, 0]
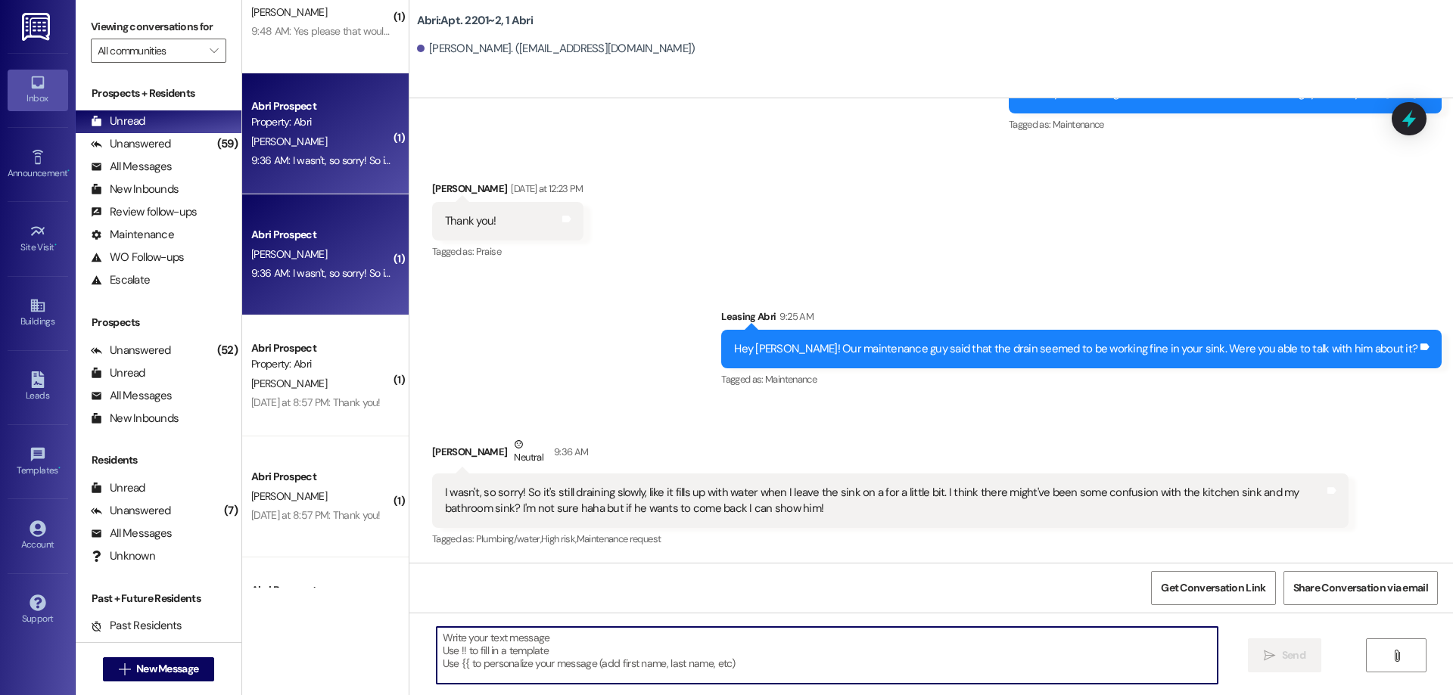
click at [740, 654] on textarea at bounding box center [827, 655] width 781 height 57
